Goal: Contribute content

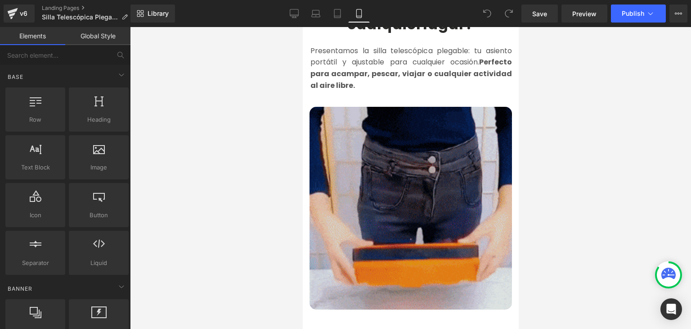
scroll to position [495, 0]
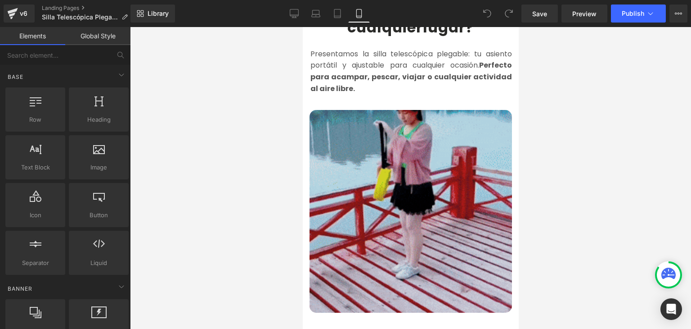
click at [404, 168] on img at bounding box center [410, 211] width 203 height 203
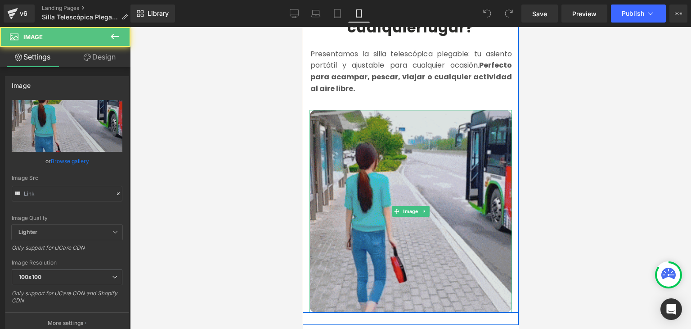
type input "[URL][DOMAIN_NAME]"
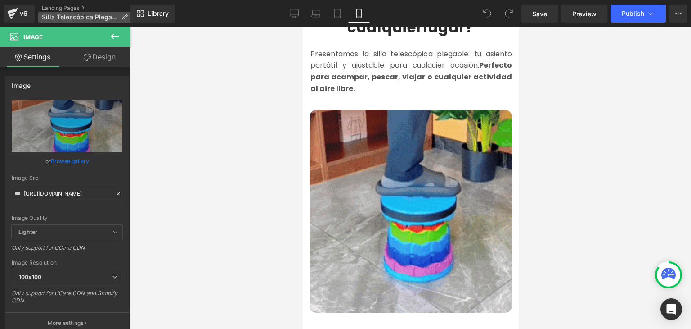
click at [109, 15] on span "Silla Telescópica Plegable" at bounding box center [80, 17] width 76 height 7
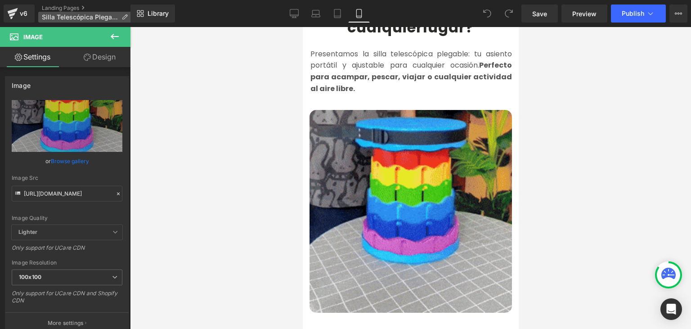
click at [122, 19] on icon at bounding box center [125, 17] width 6 height 6
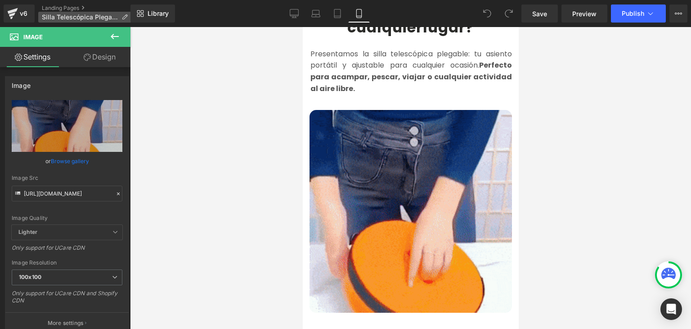
click at [125, 20] on icon at bounding box center [125, 17] width 6 height 6
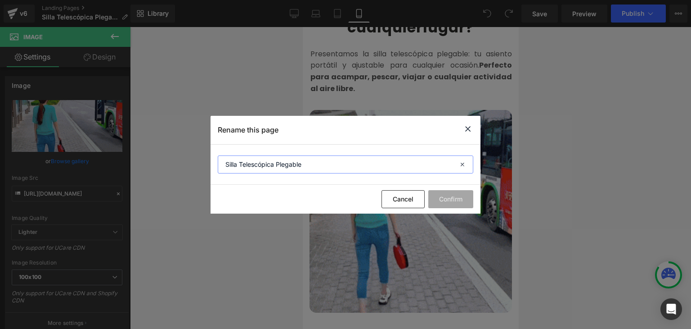
click at [291, 156] on input "Silla Telescópica Plegable" at bounding box center [346, 164] width 256 height 18
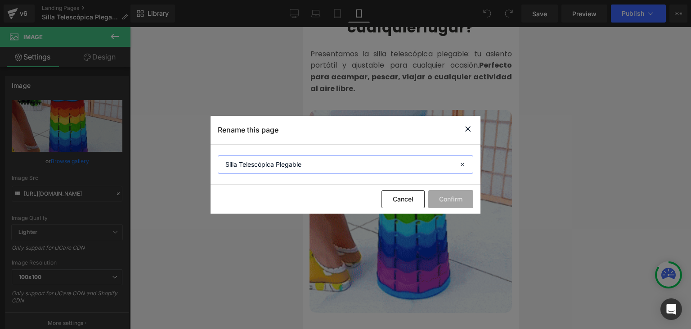
click at [291, 156] on input "Silla Telescópica Plegable" at bounding box center [346, 164] width 256 height 18
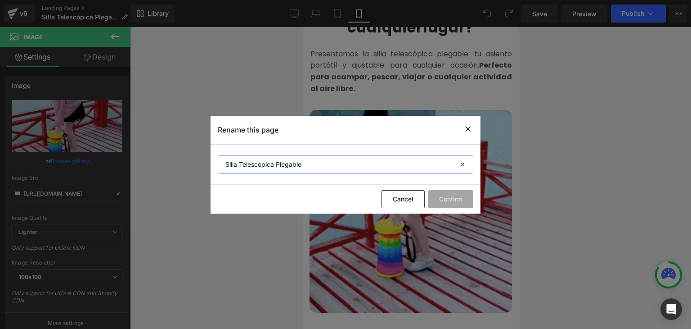
click at [291, 156] on input "Silla Telescópica Plegable" at bounding box center [346, 164] width 256 height 18
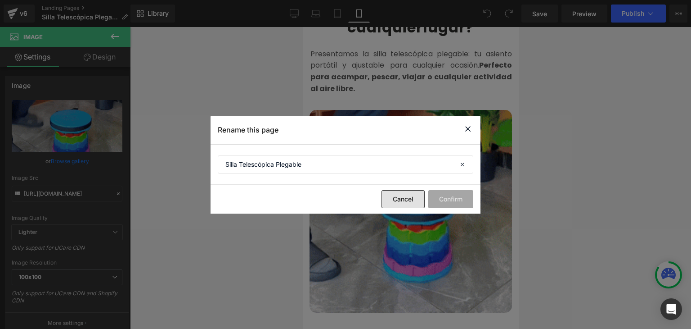
click at [425, 190] on button "Cancel" at bounding box center [403, 199] width 43 height 18
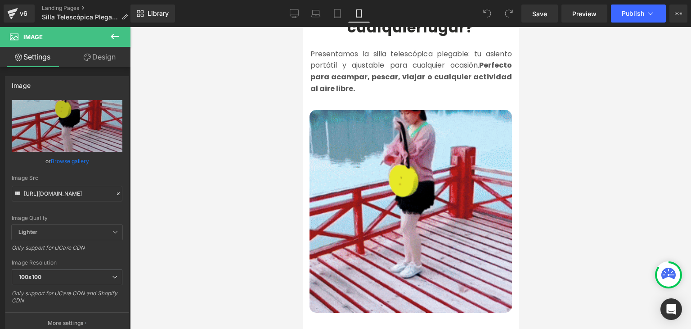
drag, startPoint x: 611, startPoint y: 129, endPoint x: 580, endPoint y: 196, distance: 73.9
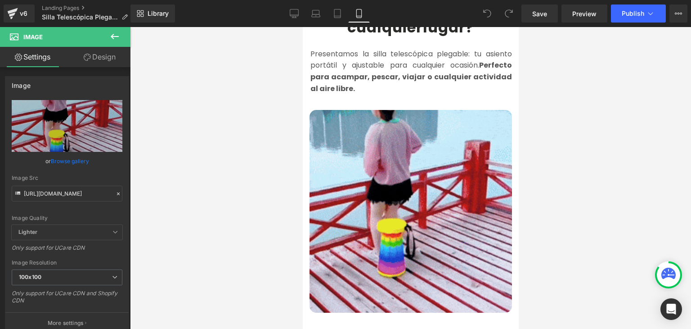
click at [611, 129] on div at bounding box center [410, 178] width 561 height 302
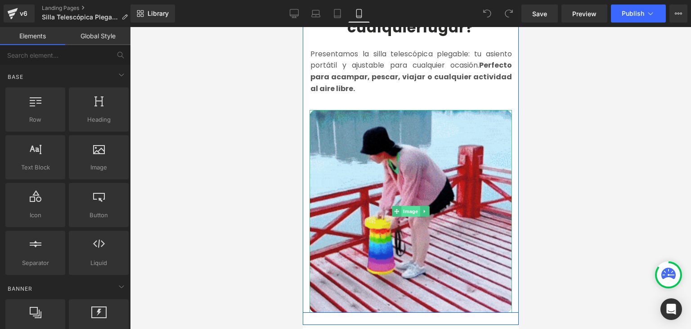
drag, startPoint x: 452, startPoint y: 196, endPoint x: 410, endPoint y: 200, distance: 42.9
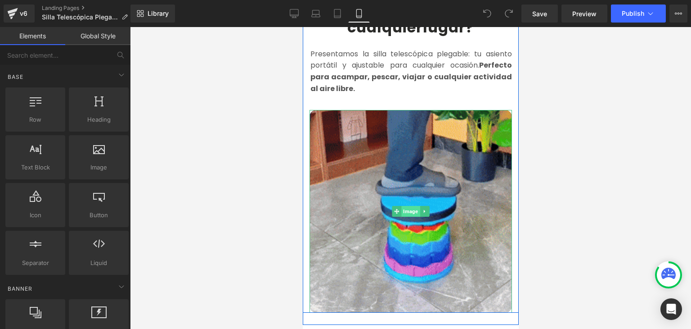
click at [452, 196] on img at bounding box center [410, 211] width 203 height 203
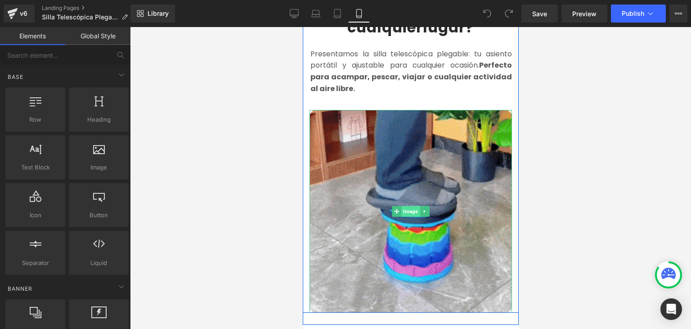
click at [398, 171] on img at bounding box center [410, 211] width 203 height 203
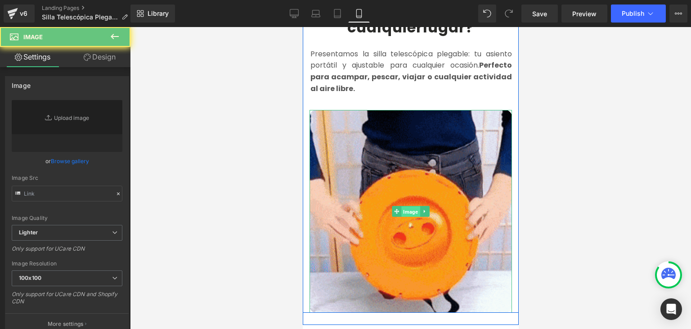
click at [410, 206] on span "Image" at bounding box center [410, 211] width 18 height 11
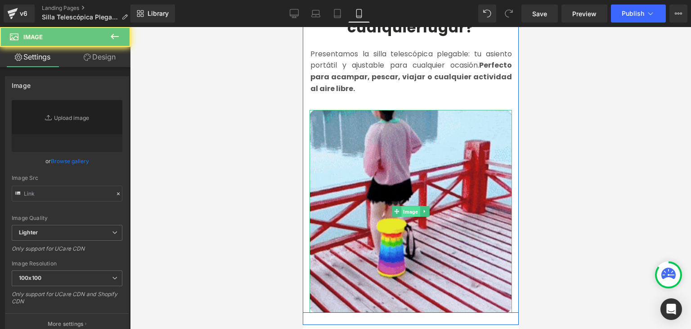
click at [404, 206] on span "Image" at bounding box center [410, 211] width 18 height 11
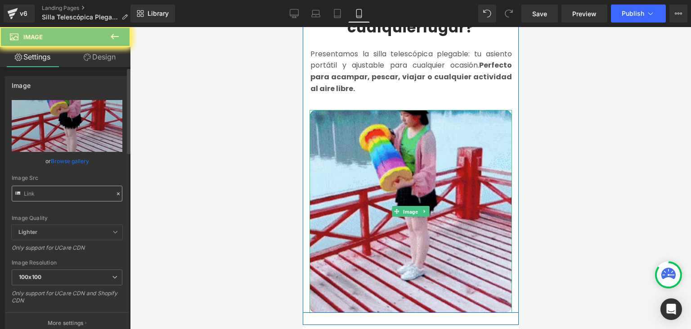
type input "[URL][DOMAIN_NAME]"
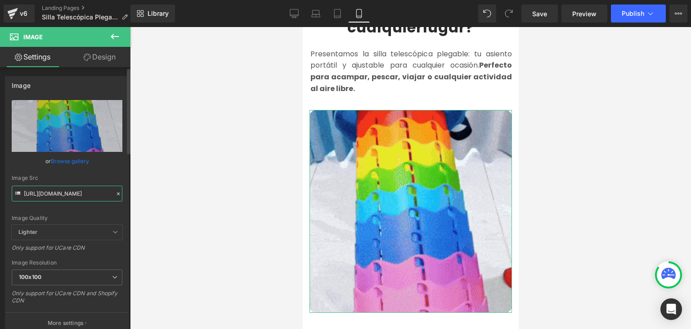
click at [92, 194] on input "[URL][DOMAIN_NAME]" at bounding box center [67, 193] width 111 height 16
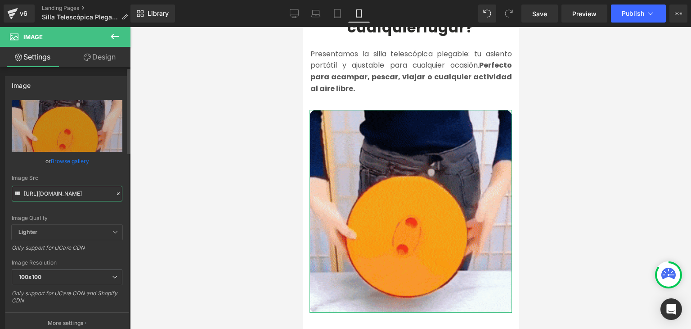
click at [92, 194] on input "[URL][DOMAIN_NAME]" at bounding box center [67, 193] width 111 height 16
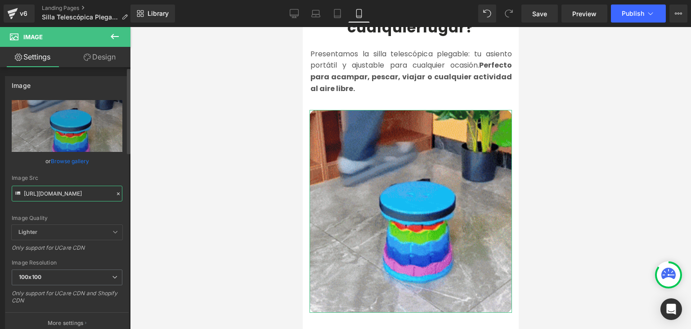
click at [92, 194] on input "[URL][DOMAIN_NAME]" at bounding box center [67, 193] width 111 height 16
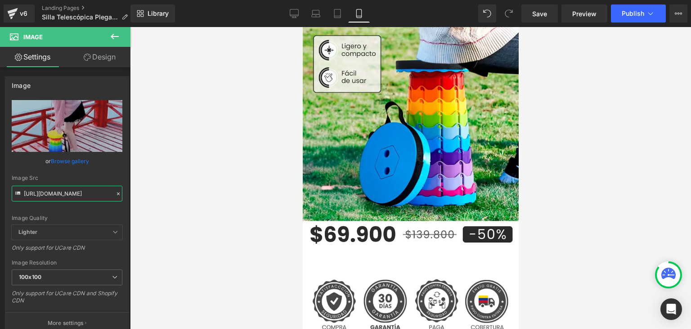
scroll to position [0, 0]
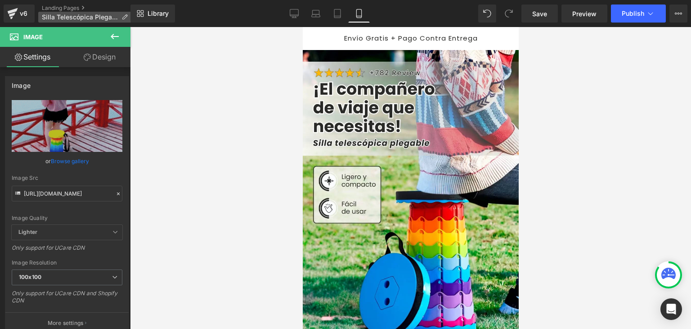
click at [122, 14] on icon at bounding box center [125, 17] width 6 height 6
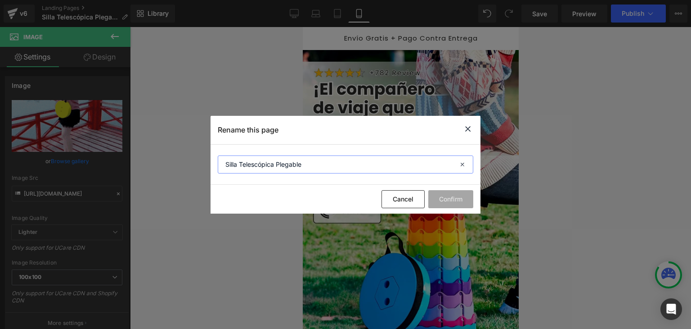
click at [286, 156] on input "Silla Telescópica Plegable" at bounding box center [346, 164] width 256 height 18
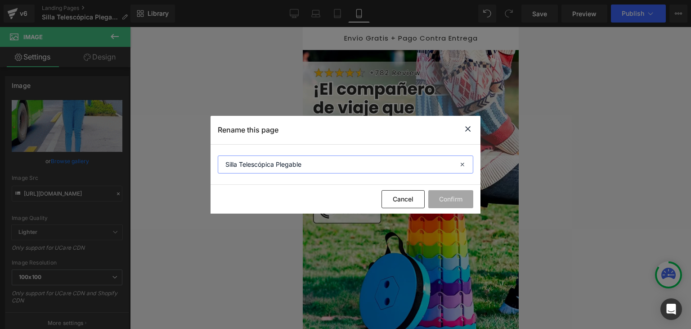
click at [286, 156] on input "Silla Telescópica Plegable" at bounding box center [346, 164] width 256 height 18
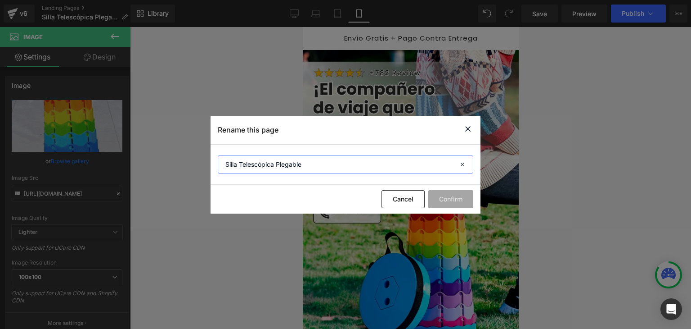
click at [286, 156] on input "Silla Telescópica Plegable" at bounding box center [346, 164] width 256 height 18
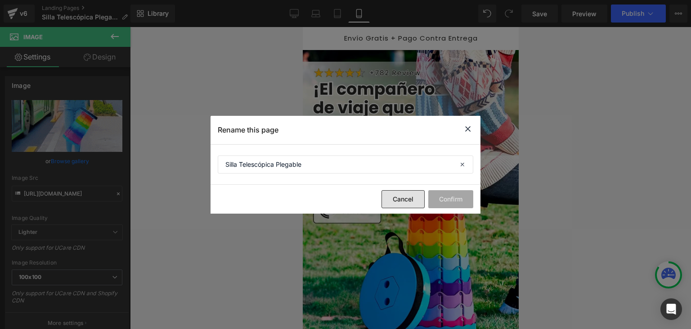
drag, startPoint x: 425, startPoint y: 174, endPoint x: 140, endPoint y: 202, distance: 285.9
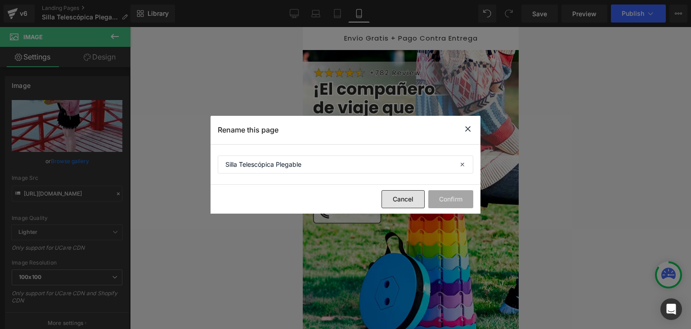
click at [425, 190] on button "Cancel" at bounding box center [403, 199] width 43 height 18
